Goal: Task Accomplishment & Management: Use online tool/utility

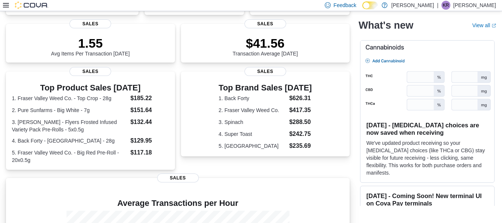
scroll to position [207, 0]
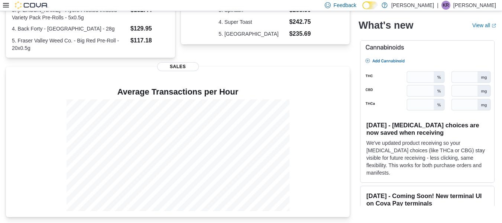
click at [6, 4] on icon at bounding box center [6, 5] width 6 height 6
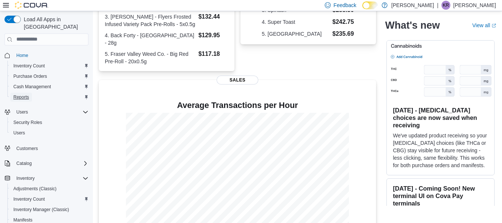
click at [32, 93] on link "Reports" at bounding box center [21, 97] width 22 height 9
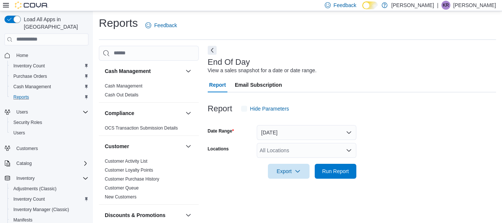
scroll to position [12, 0]
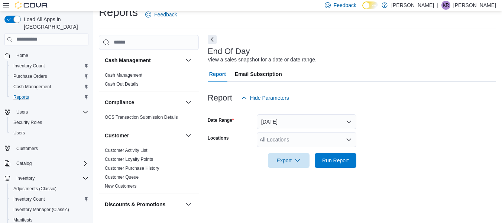
click at [278, 139] on div "All Locations" at bounding box center [307, 139] width 100 height 15
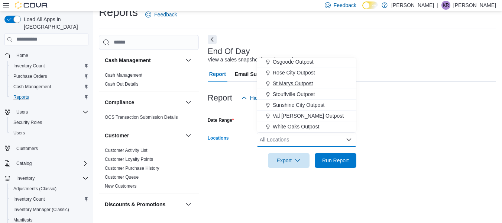
click at [286, 83] on span "St Marys Outpost" at bounding box center [293, 83] width 40 height 7
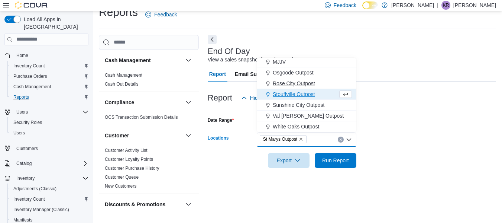
scroll to position [184, 0]
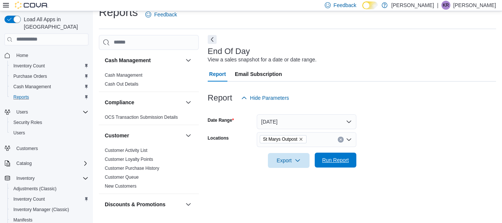
click at [343, 158] on span "Run Report" at bounding box center [335, 159] width 27 height 7
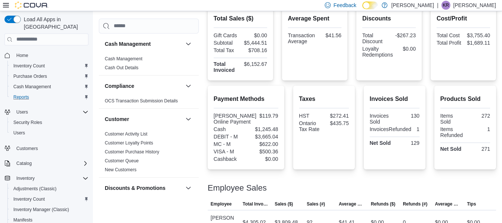
scroll to position [231, 0]
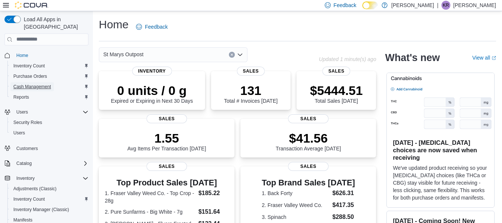
click at [32, 84] on span "Cash Management" at bounding box center [32, 87] width 38 height 6
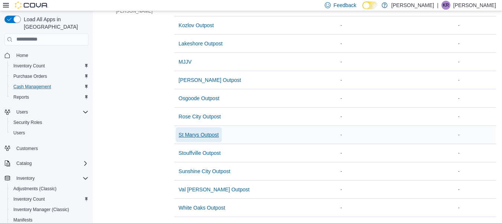
click at [183, 131] on span "St Marys Outpost" at bounding box center [199, 134] width 40 height 7
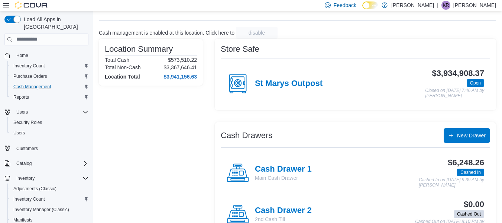
scroll to position [58, 0]
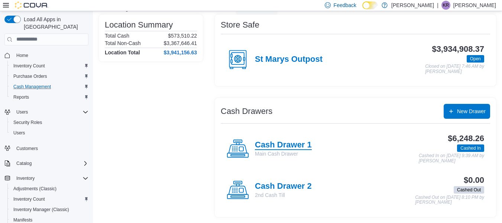
click at [295, 144] on h4 "Cash Drawer 1" at bounding box center [283, 145] width 57 height 10
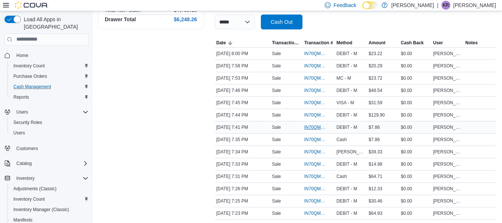
scroll to position [149, 0]
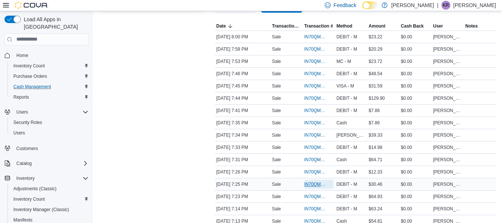
click at [312, 184] on span "IN70QM-1900898" at bounding box center [316, 184] width 22 height 6
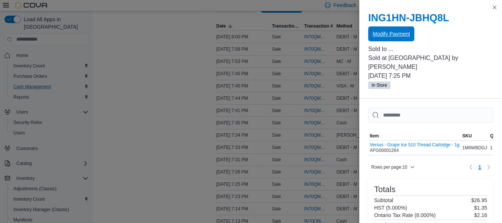
click at [380, 32] on span "Modify Payment" at bounding box center [391, 33] width 37 height 7
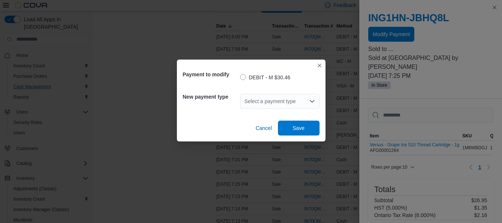
click at [260, 97] on div "Select a payment type" at bounding box center [280, 101] width 80 height 15
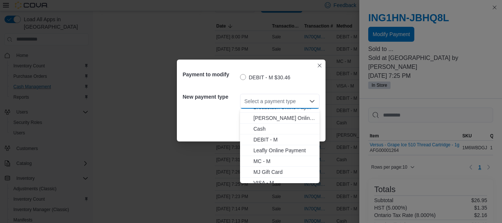
scroll to position [23, 0]
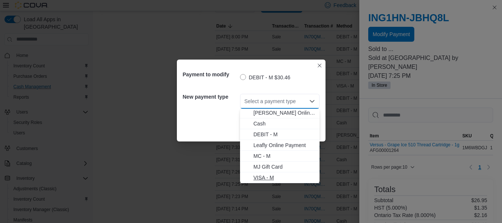
click at [263, 176] on span "VISA - M" at bounding box center [285, 177] width 62 height 7
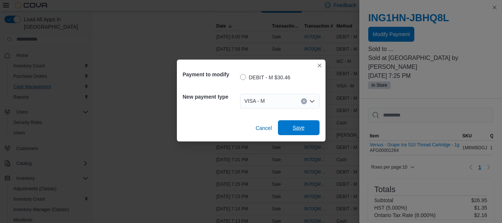
click at [298, 132] on span "Save" at bounding box center [299, 127] width 33 height 15
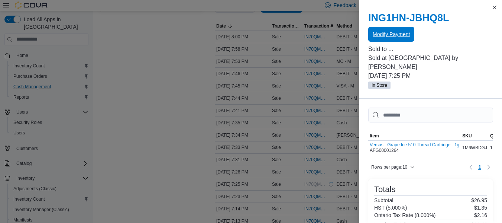
scroll to position [0, 0]
click at [498, 9] on button "Close this dialog" at bounding box center [495, 7] width 9 height 9
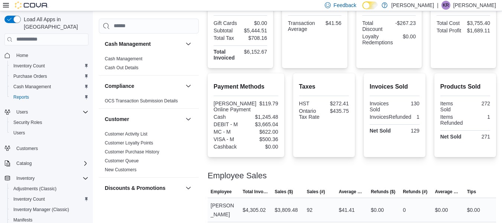
scroll to position [231, 0]
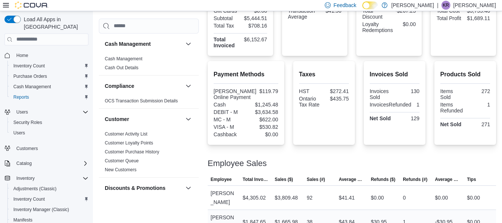
scroll to position [231, 0]
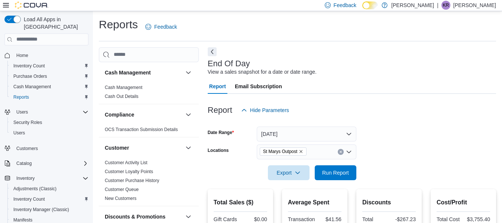
scroll to position [12, 0]
